Goal: Register for event/course

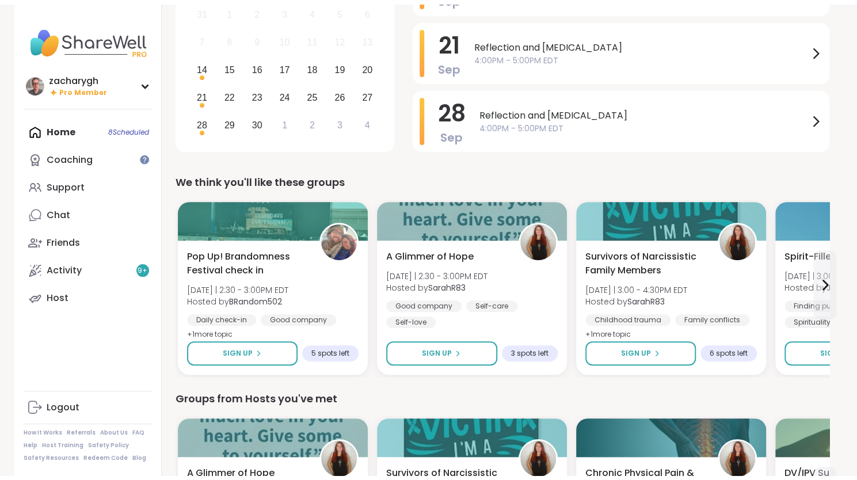
scroll to position [206, 0]
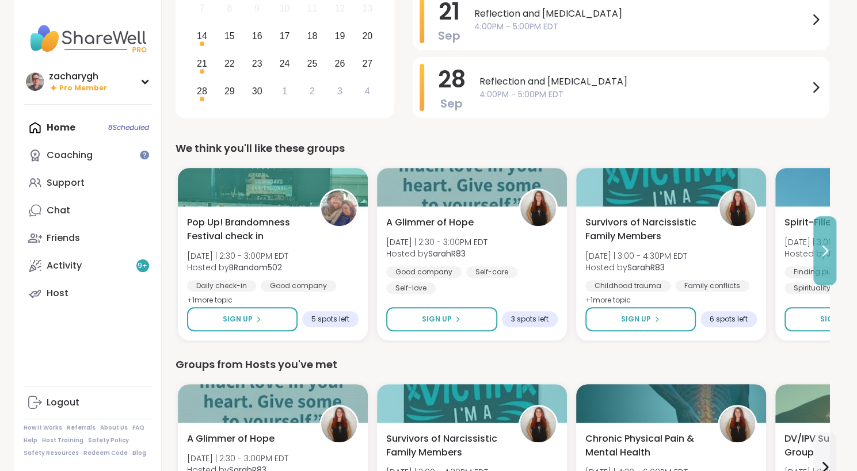
click at [829, 253] on icon at bounding box center [825, 251] width 14 height 14
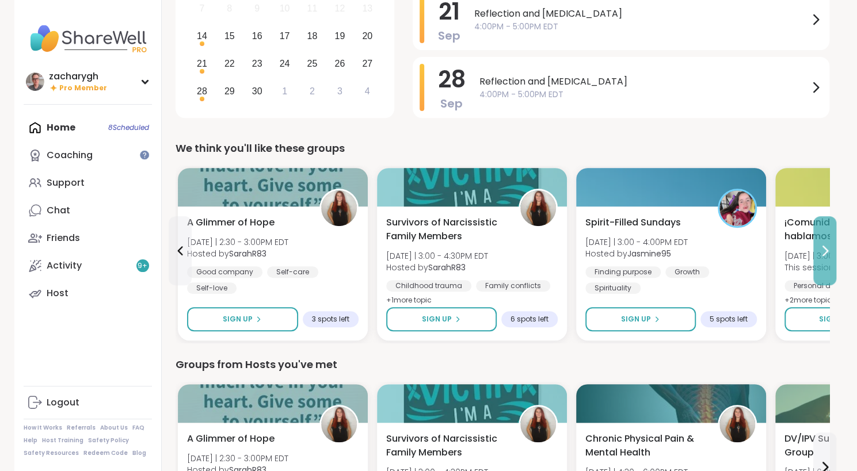
click at [829, 253] on icon at bounding box center [825, 251] width 14 height 14
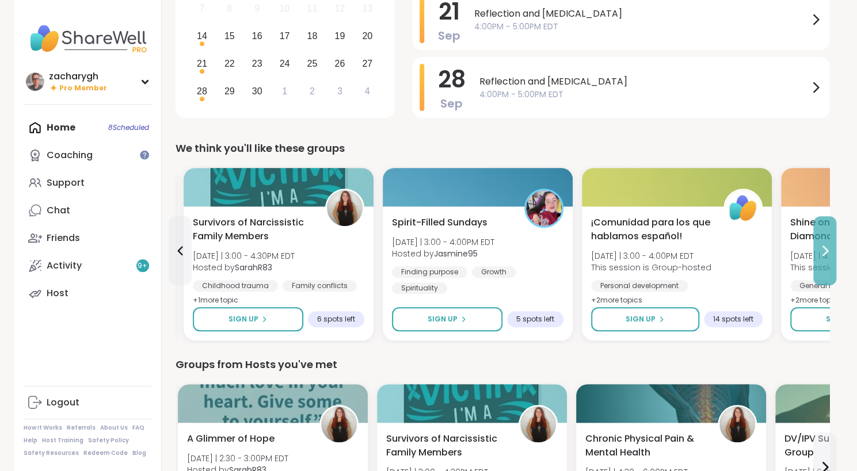
click at [829, 253] on icon at bounding box center [825, 251] width 14 height 14
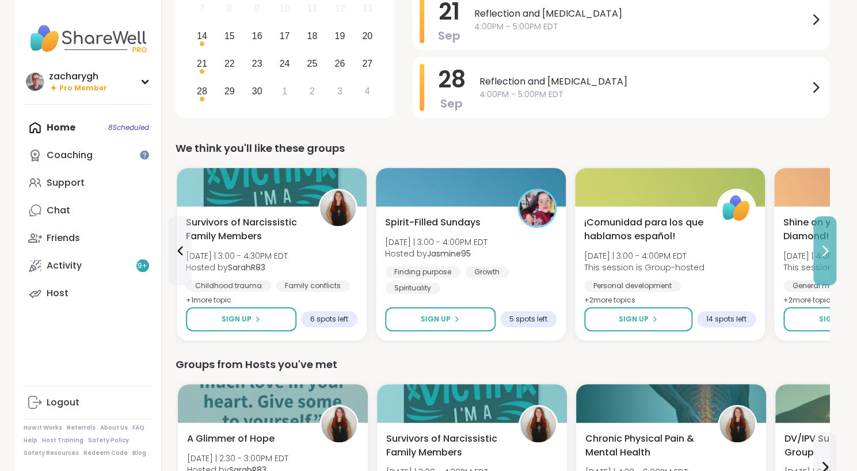
click at [829, 253] on icon at bounding box center [825, 251] width 14 height 14
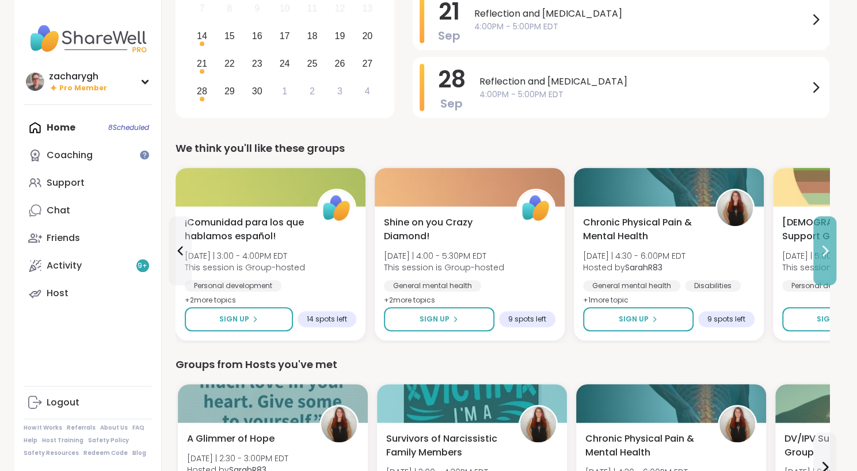
click at [829, 253] on icon at bounding box center [825, 251] width 14 height 14
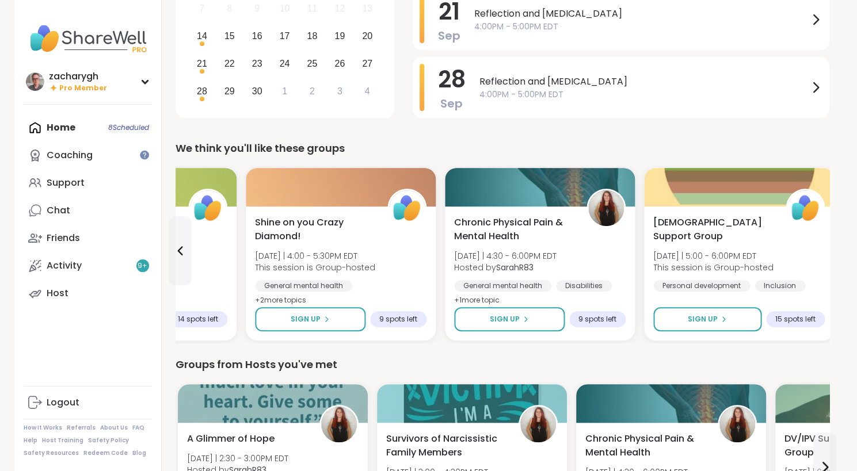
click at [829, 253] on div "LGBTQIA+ Support Group Sun 9/14 | 5:00 - 6:00PM EDT This session is Group-hoste…" at bounding box center [739, 274] width 190 height 134
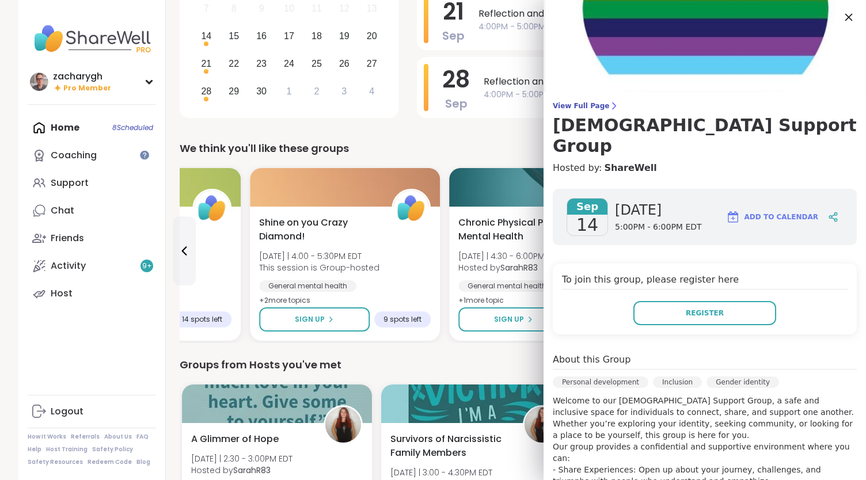
click at [841, 13] on icon at bounding box center [848, 17] width 14 height 14
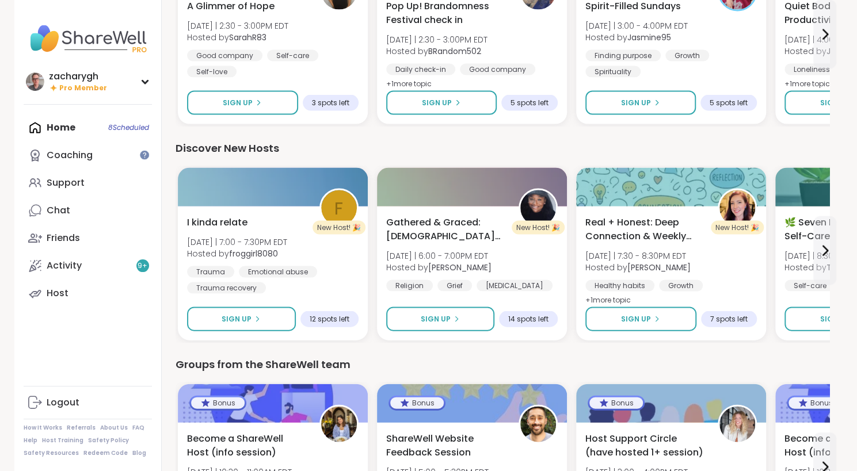
scroll to position [1425, 0]
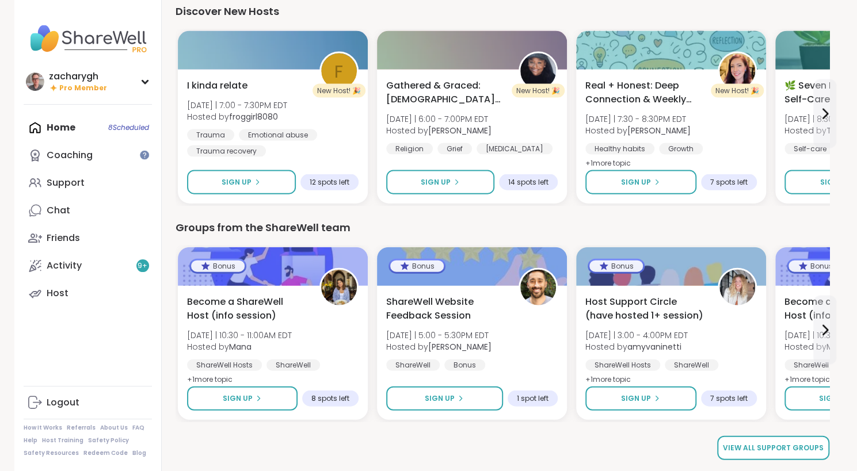
click at [783, 448] on span "View all support groups" at bounding box center [773, 448] width 101 height 10
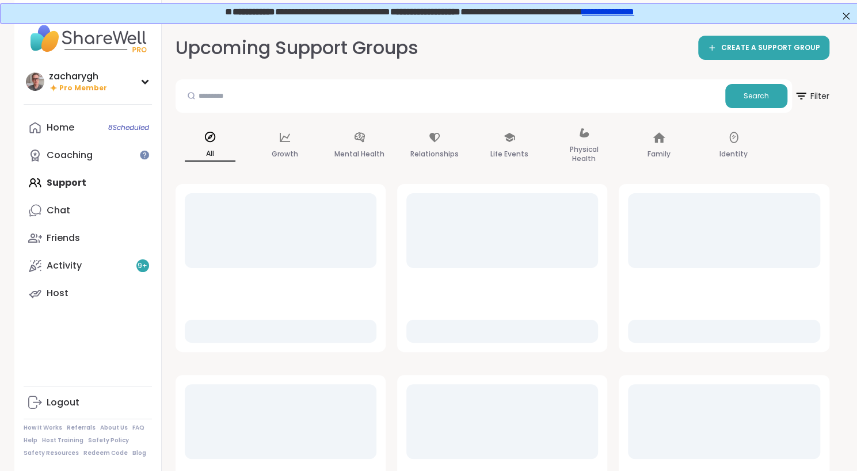
click at [783, 448] on div at bounding box center [724, 421] width 192 height 75
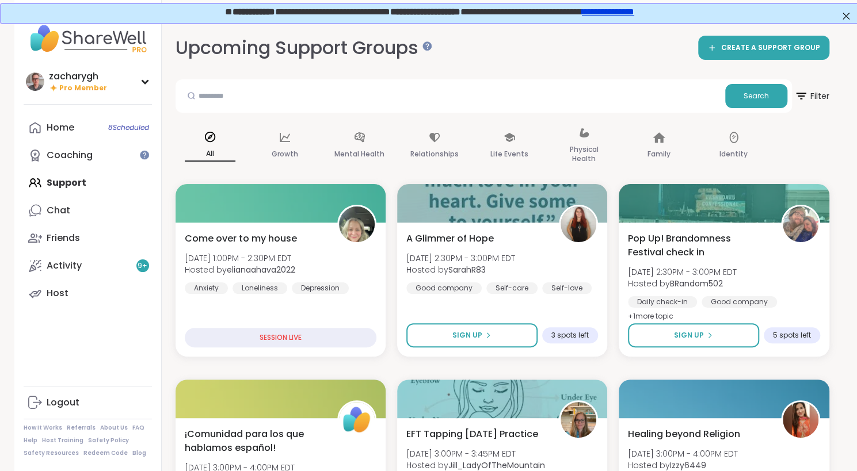
click at [783, 448] on div "Healing beyond Religion Sun, Sep 14 | 3:00PM - 4:00PM EDT Hosted by Izzy6449 Em…" at bounding box center [724, 467] width 192 height 78
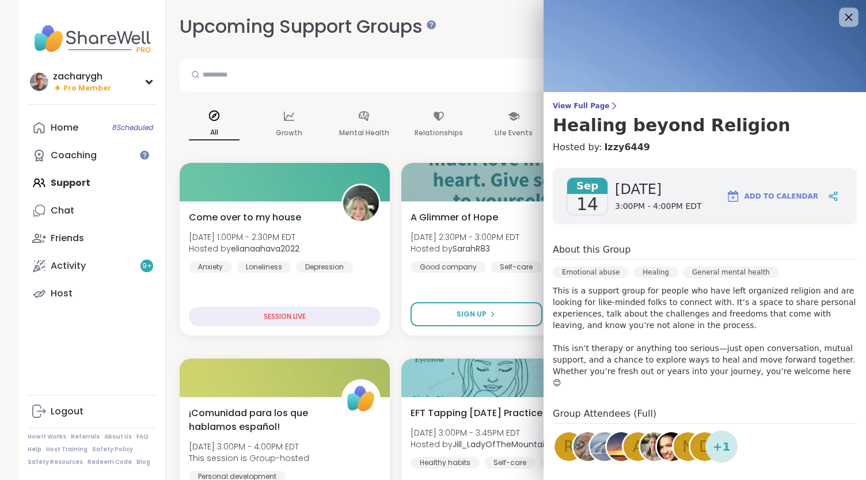
click at [839, 17] on div at bounding box center [849, 17] width 20 height 20
click at [841, 17] on icon at bounding box center [848, 17] width 14 height 14
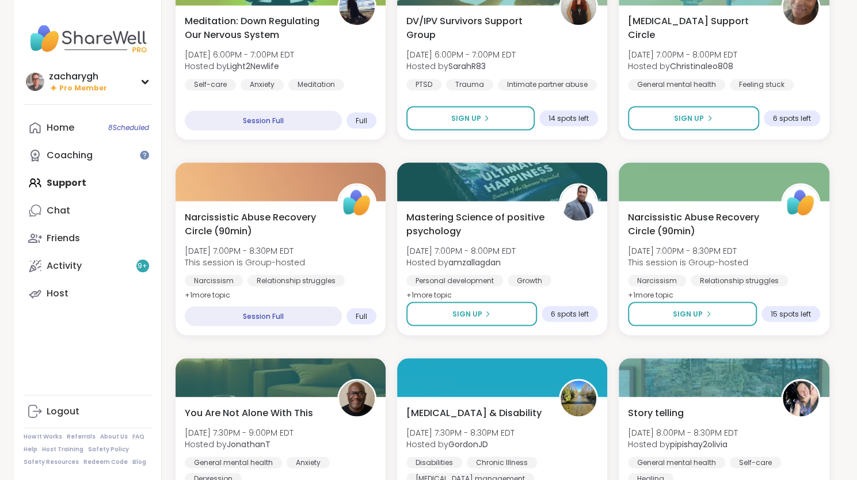
scroll to position [1176, 0]
